Goal: Task Accomplishment & Management: Use online tool/utility

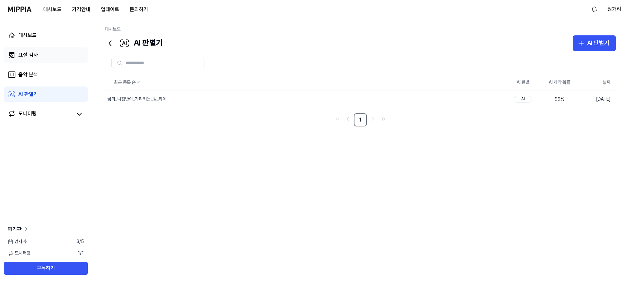
click at [61, 50] on link "표절 검사" at bounding box center [46, 55] width 84 height 16
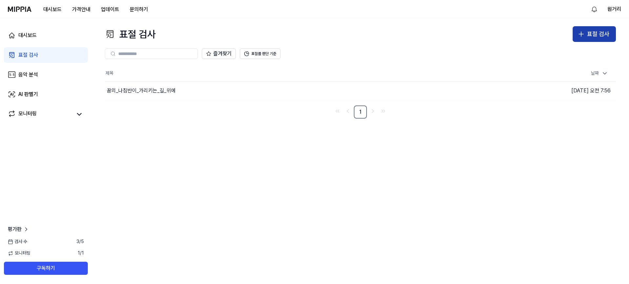
click at [587, 31] on div "표절 검사" at bounding box center [598, 33] width 22 height 9
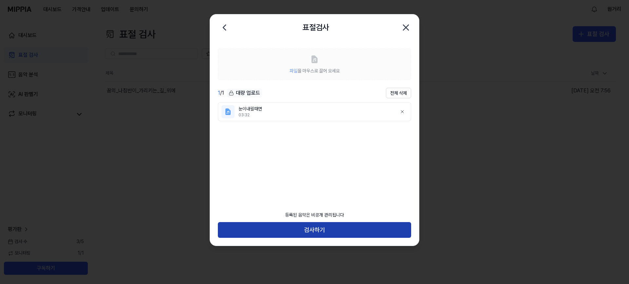
click at [319, 224] on button "검사하기" at bounding box center [314, 230] width 193 height 16
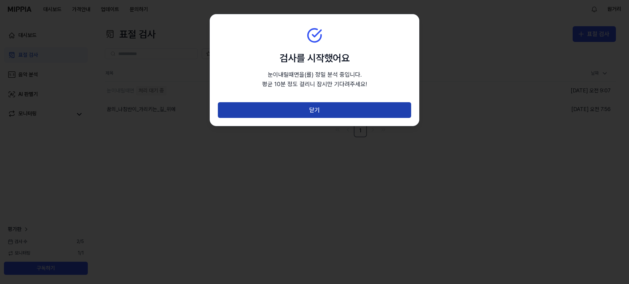
click at [295, 108] on button "닫기" at bounding box center [314, 110] width 193 height 16
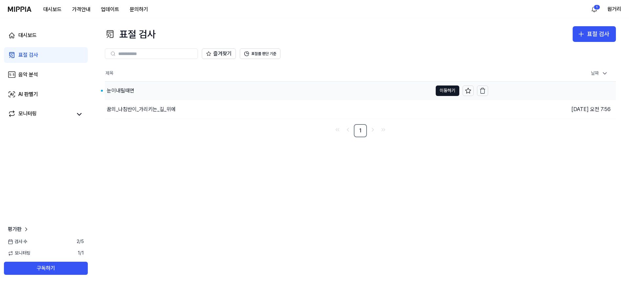
click at [122, 90] on div "눈이내릴때면" at bounding box center [121, 91] width 28 height 8
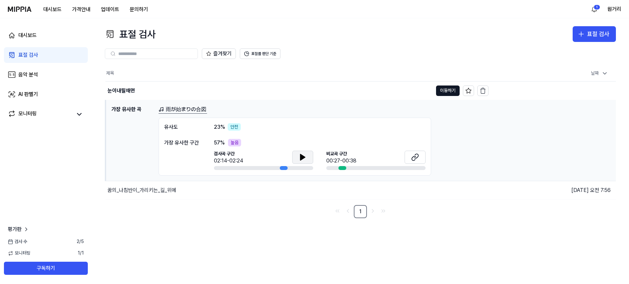
click at [302, 158] on icon at bounding box center [302, 157] width 5 height 6
click at [450, 92] on button "이동하기" at bounding box center [448, 90] width 24 height 10
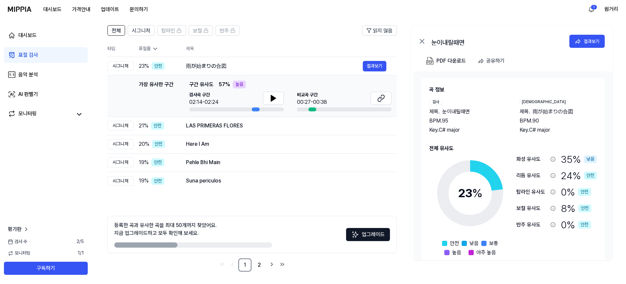
scroll to position [46, 0]
click at [184, 67] on td "雨が始まりの合図 결과보기" at bounding box center [286, 65] width 221 height 18
click at [188, 68] on div "雨が始まりの合図" at bounding box center [274, 66] width 177 height 8
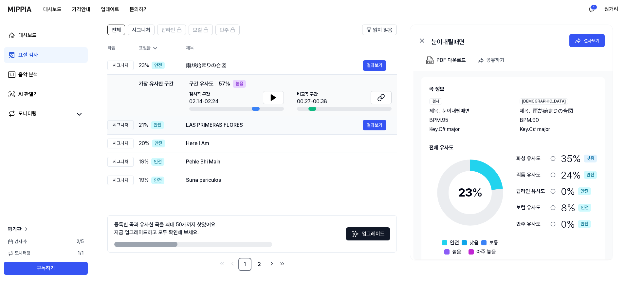
click at [144, 126] on span "21 %" at bounding box center [143, 125] width 9 height 8
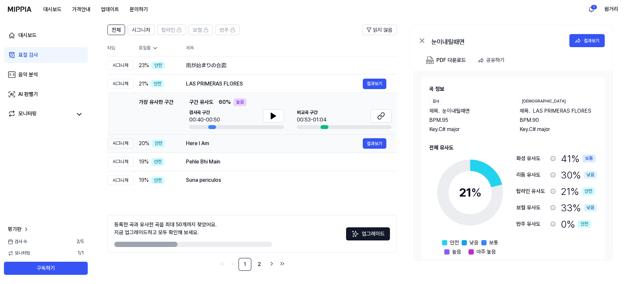
click at [146, 146] on span "20 %" at bounding box center [144, 143] width 10 height 8
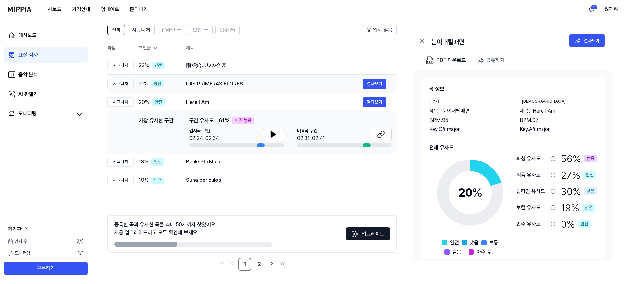
click at [149, 84] on div "21 % 안전" at bounding box center [157, 84] width 37 height 8
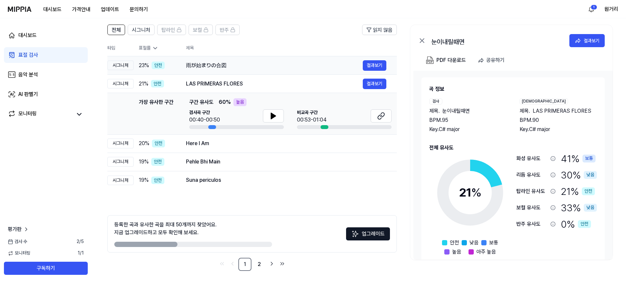
click at [143, 68] on span "23 %" at bounding box center [144, 66] width 10 height 8
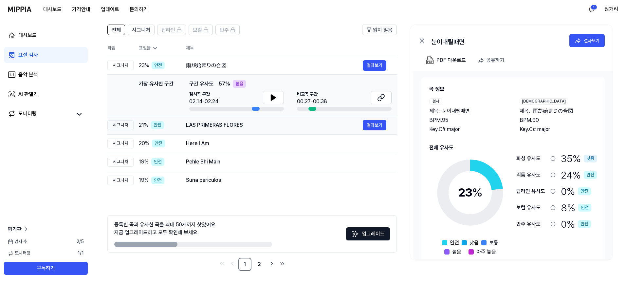
click at [144, 129] on span "21 %" at bounding box center [143, 125] width 9 height 8
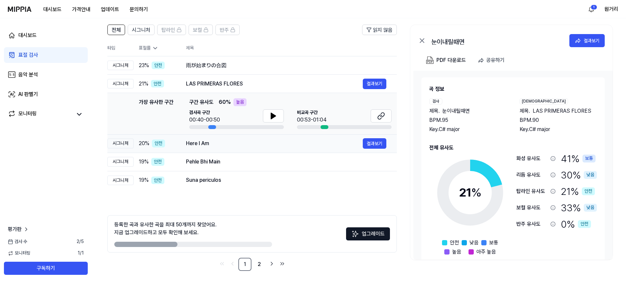
click at [141, 146] on span "20 %" at bounding box center [144, 143] width 10 height 8
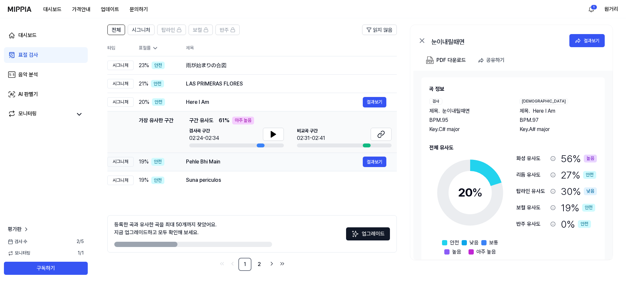
click at [141, 159] on span "19 %" at bounding box center [144, 162] width 10 height 8
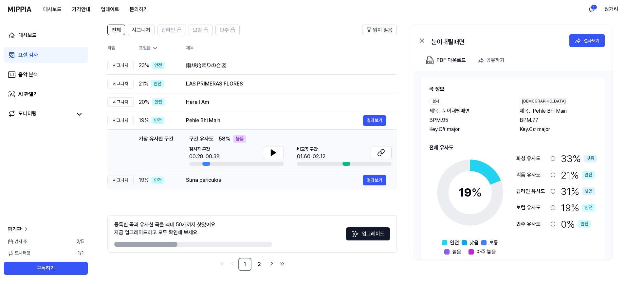
click at [143, 176] on td "19 % 안전" at bounding box center [155, 180] width 42 height 18
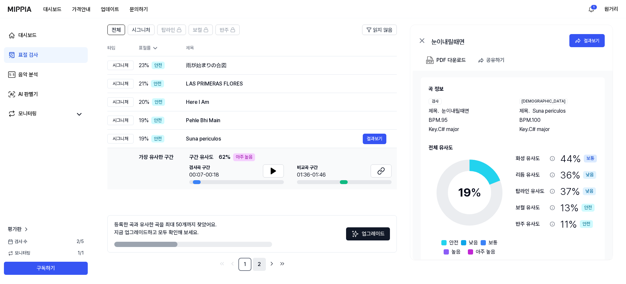
click at [262, 266] on link "2" at bounding box center [259, 264] width 13 height 13
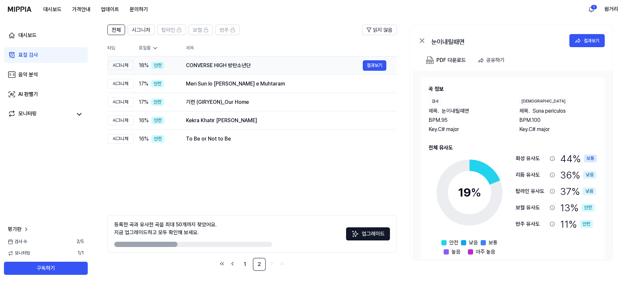
click at [144, 66] on span "18 %" at bounding box center [144, 66] width 10 height 8
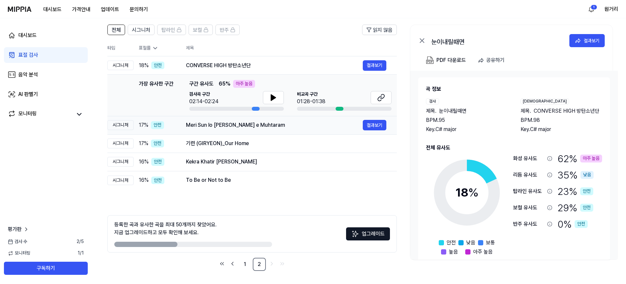
click at [144, 126] on span "17 %" at bounding box center [143, 125] width 9 height 8
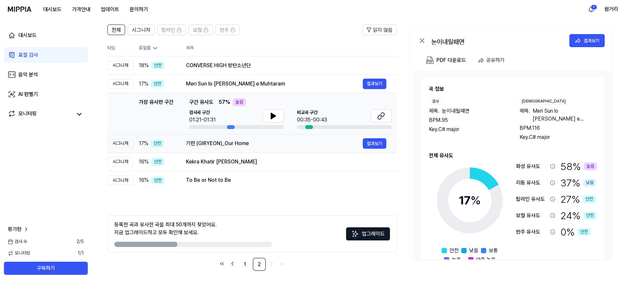
click at [142, 142] on span "17 %" at bounding box center [143, 143] width 9 height 8
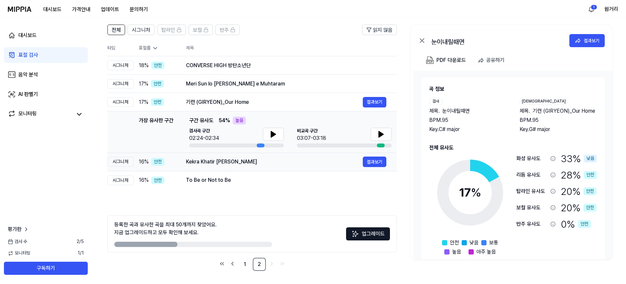
click at [142, 163] on span "16 %" at bounding box center [144, 162] width 10 height 8
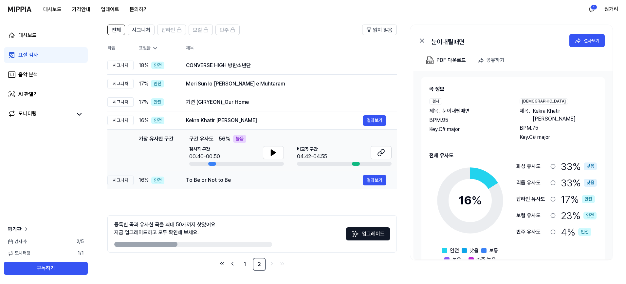
click at [145, 177] on span "16 %" at bounding box center [144, 180] width 10 height 8
